Goal: Navigation & Orientation: Find specific page/section

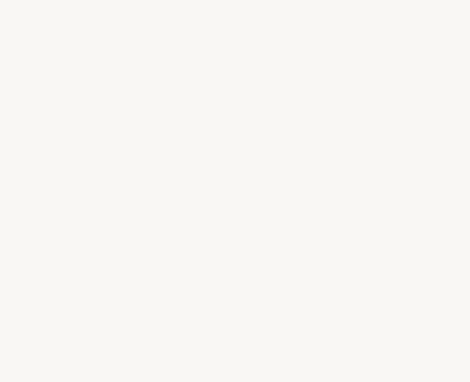
select select "FR"
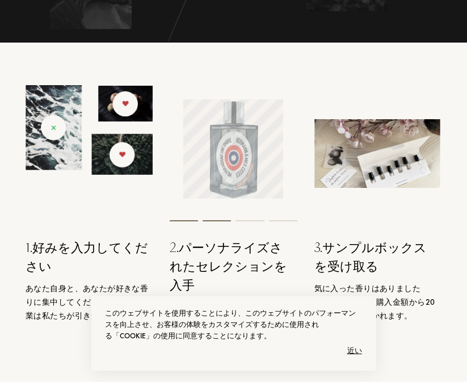
scroll to position [165, 0]
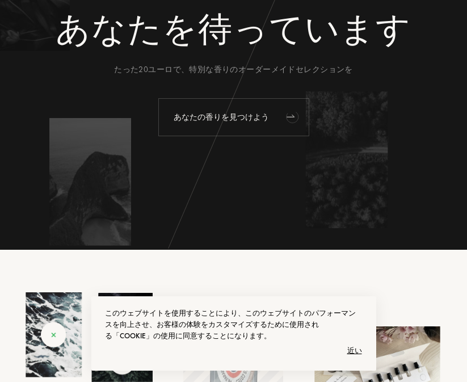
click at [239, 112] on font "あなたの香りを見つけよう" at bounding box center [221, 117] width 95 height 10
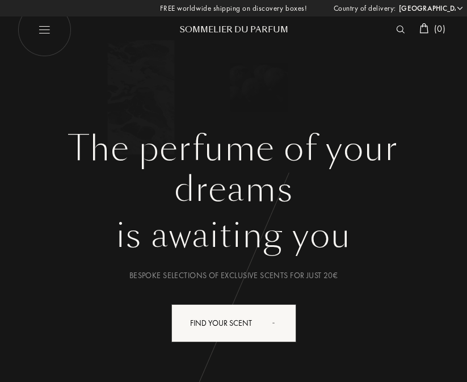
select select "FR"
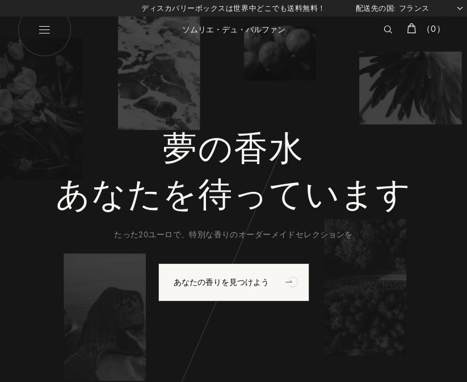
click at [384, 30] on img at bounding box center [388, 30] width 9 height 8
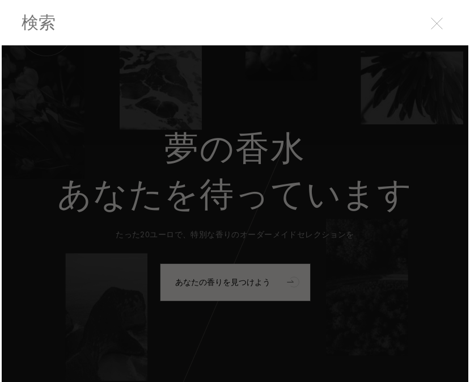
scroll to position [1, 0]
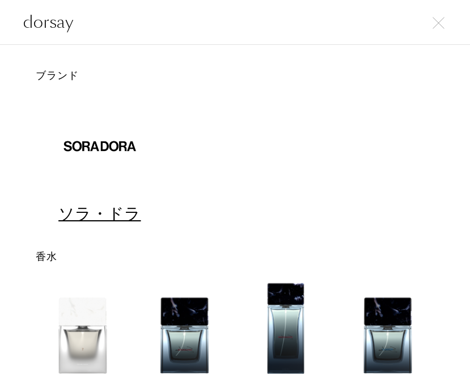
type input "dorsay"
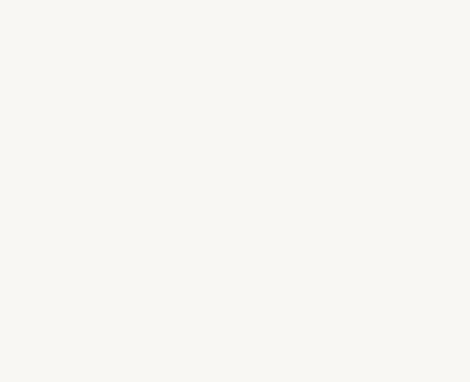
select select "FR"
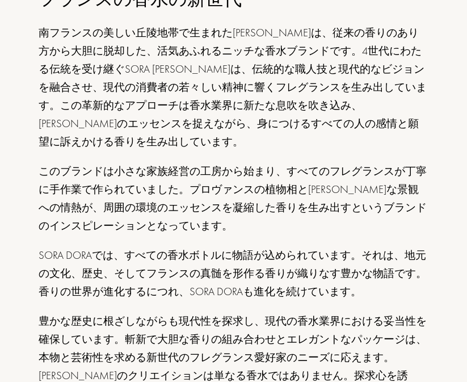
scroll to position [563, 0]
